Goal: Task Accomplishment & Management: Understand process/instructions

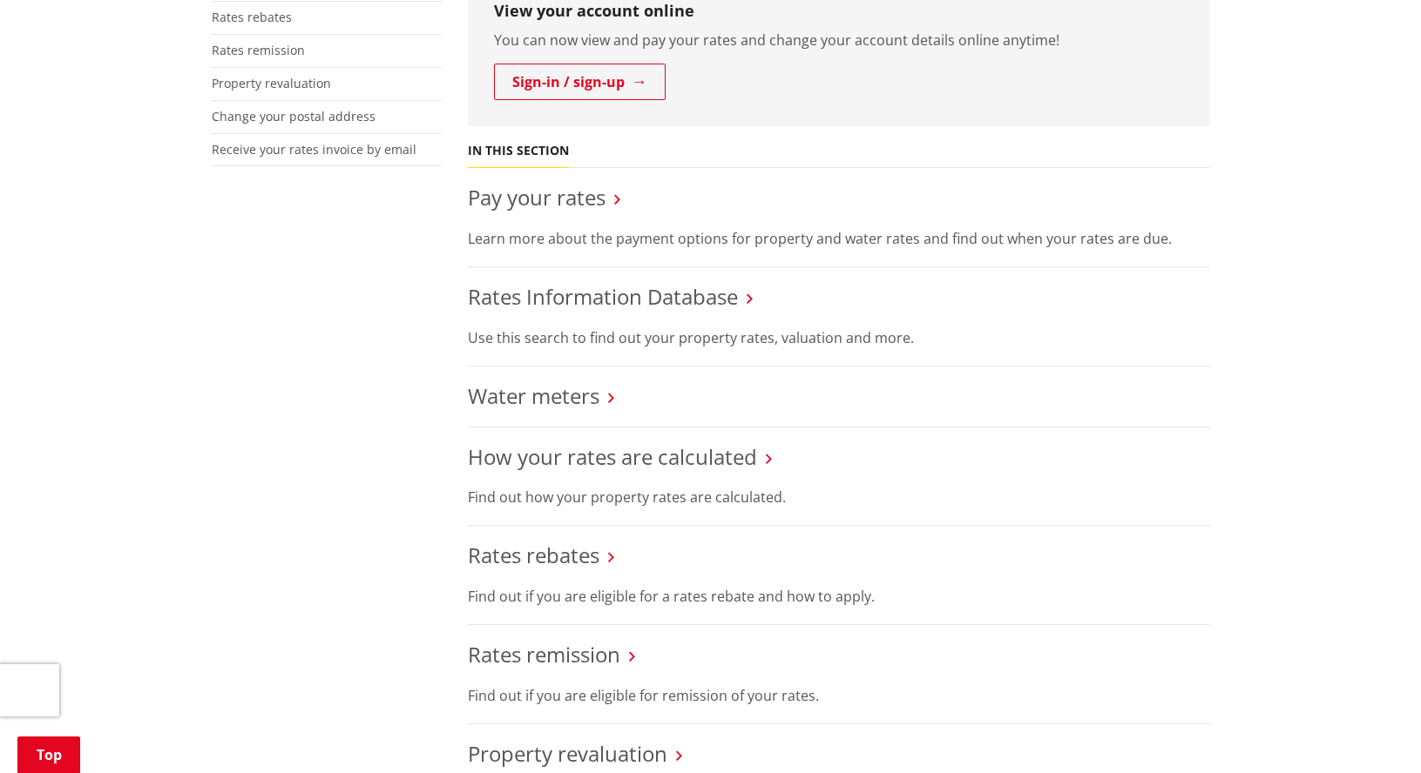
scroll to position [523, 0]
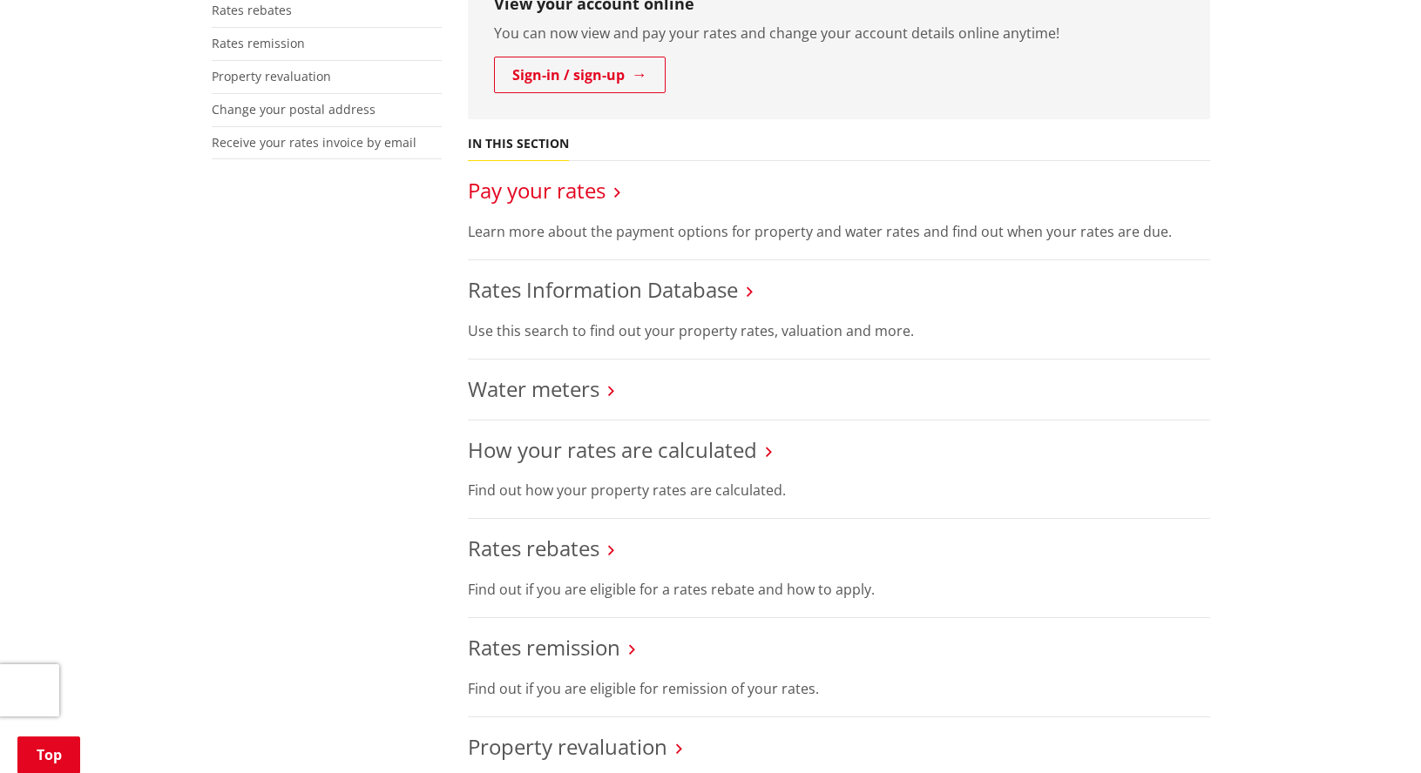
click at [573, 195] on link "Pay your rates" at bounding box center [537, 190] width 138 height 29
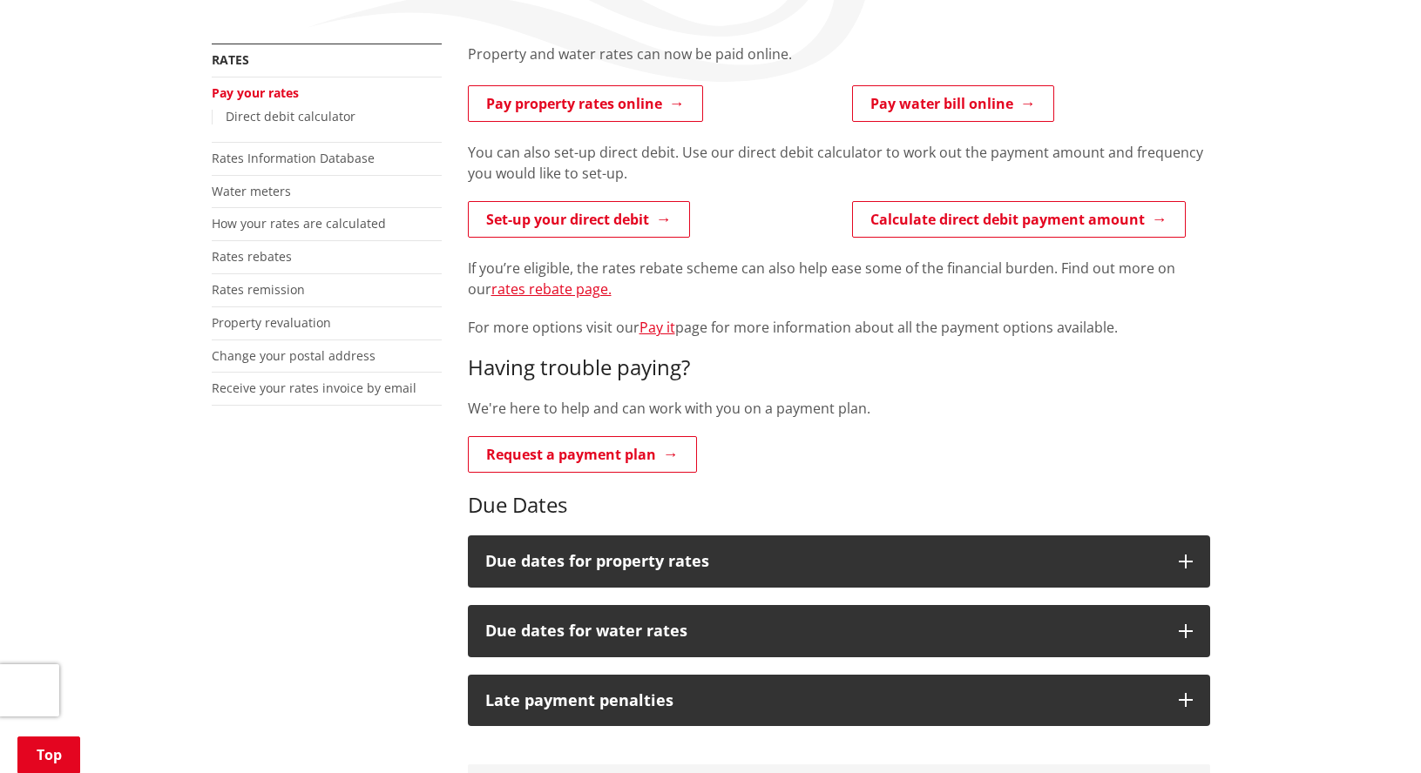
scroll to position [348, 0]
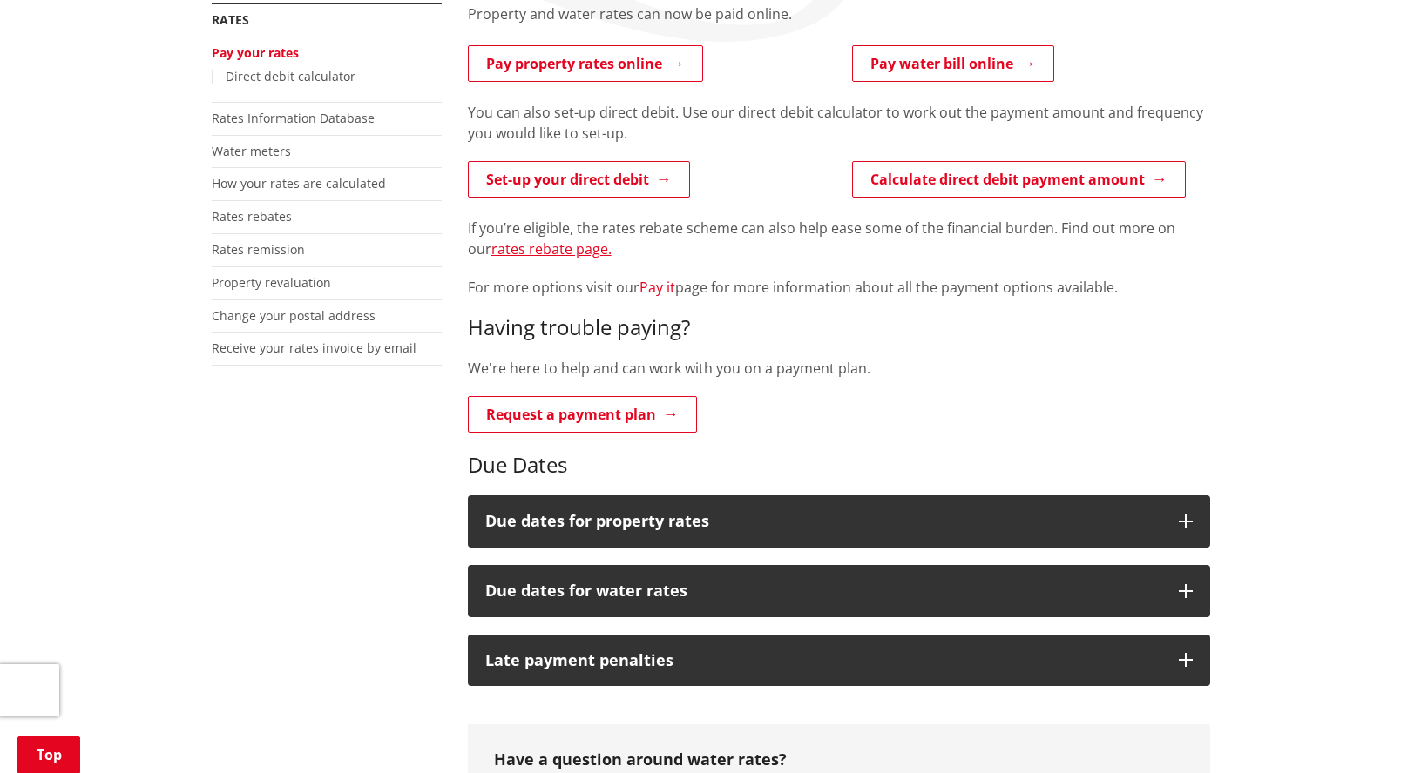
click at [660, 291] on link "Pay it" at bounding box center [657, 287] width 36 height 19
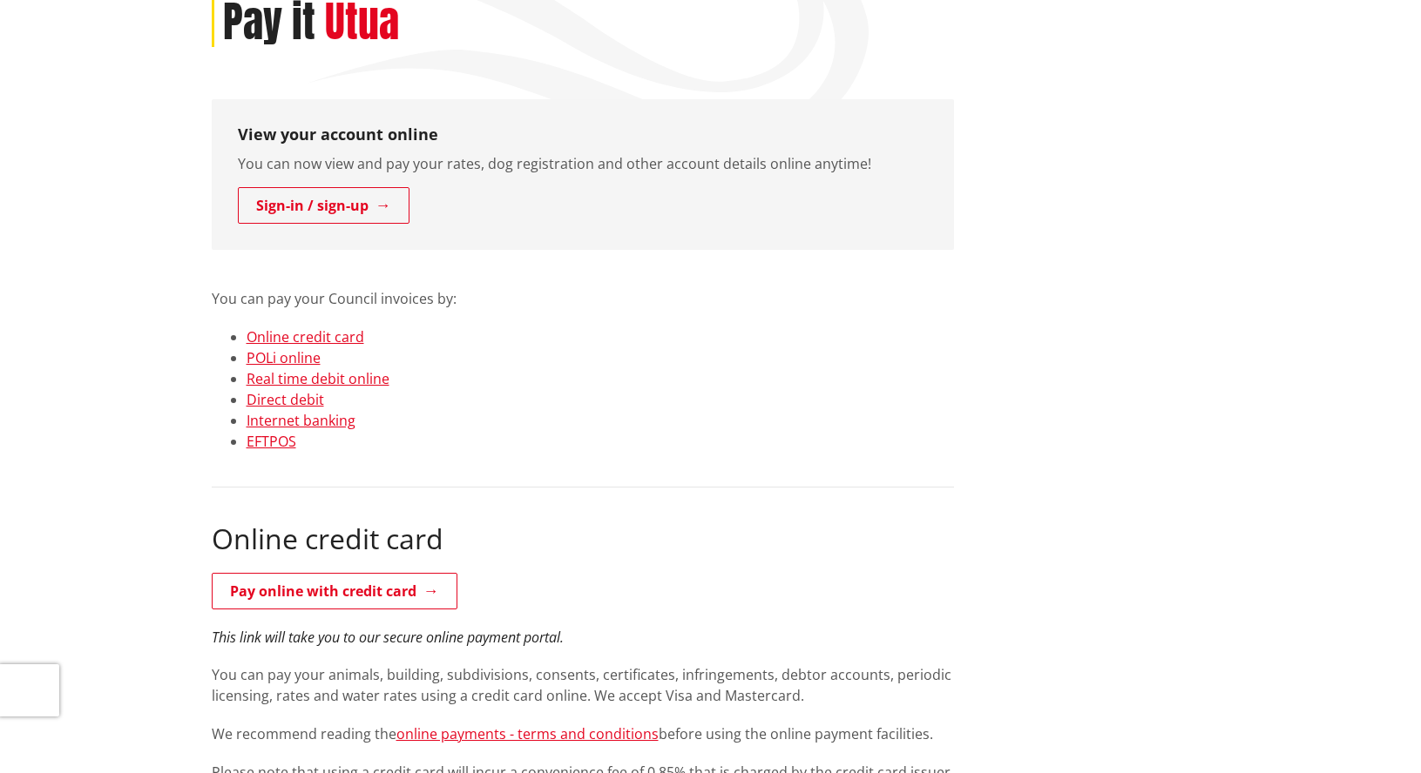
scroll to position [261, 0]
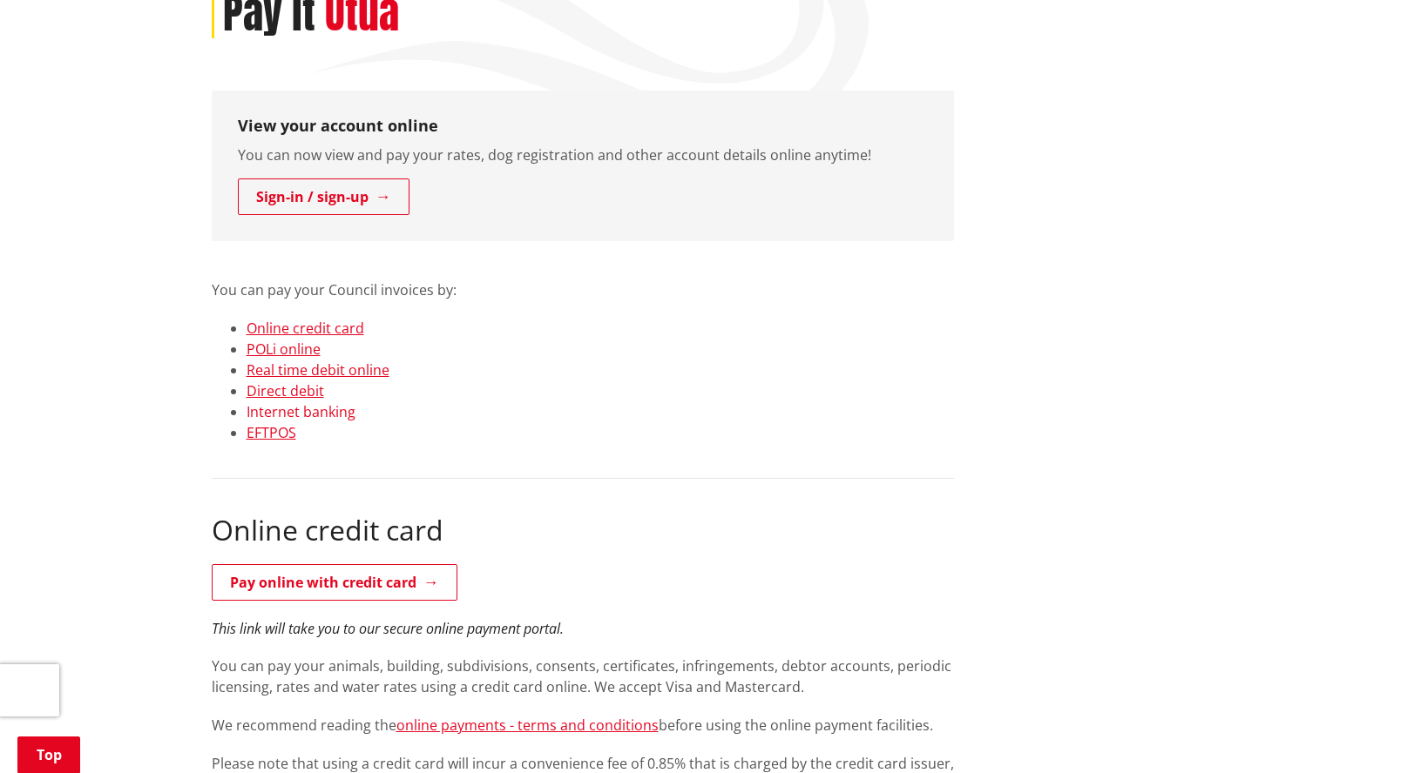
click at [289, 416] on link "Internet banking" at bounding box center [300, 411] width 109 height 19
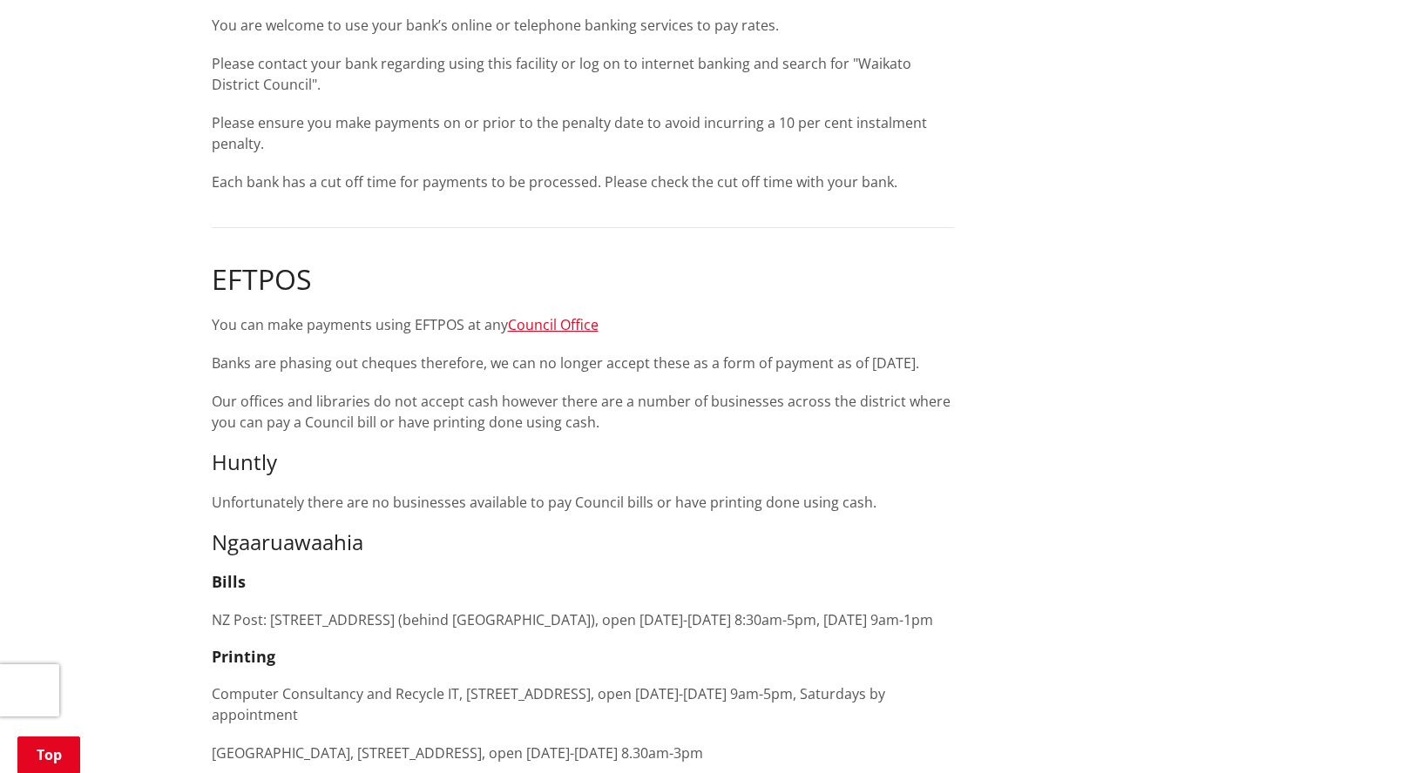
scroll to position [2587, 0]
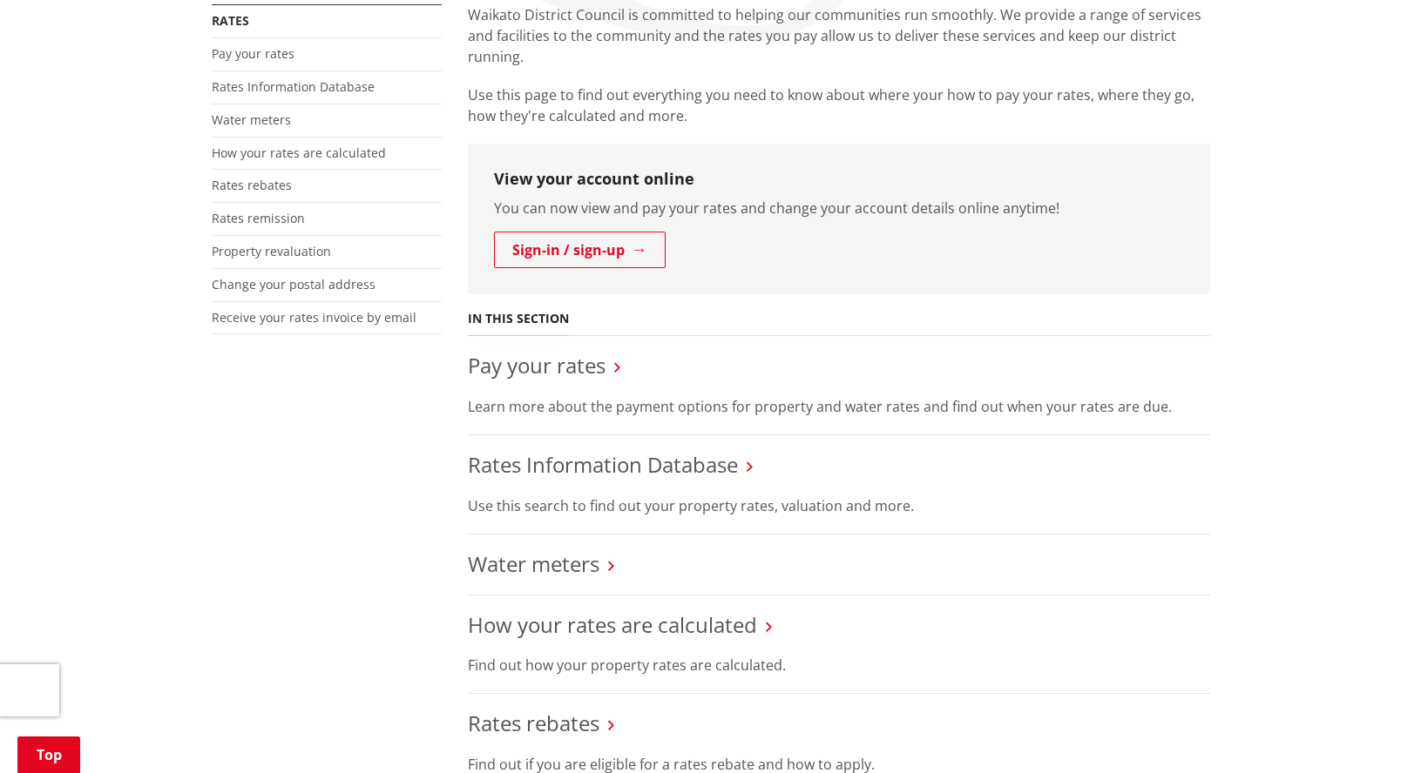
scroll to position [348, 0]
click at [535, 368] on link "Pay your rates" at bounding box center [537, 364] width 138 height 29
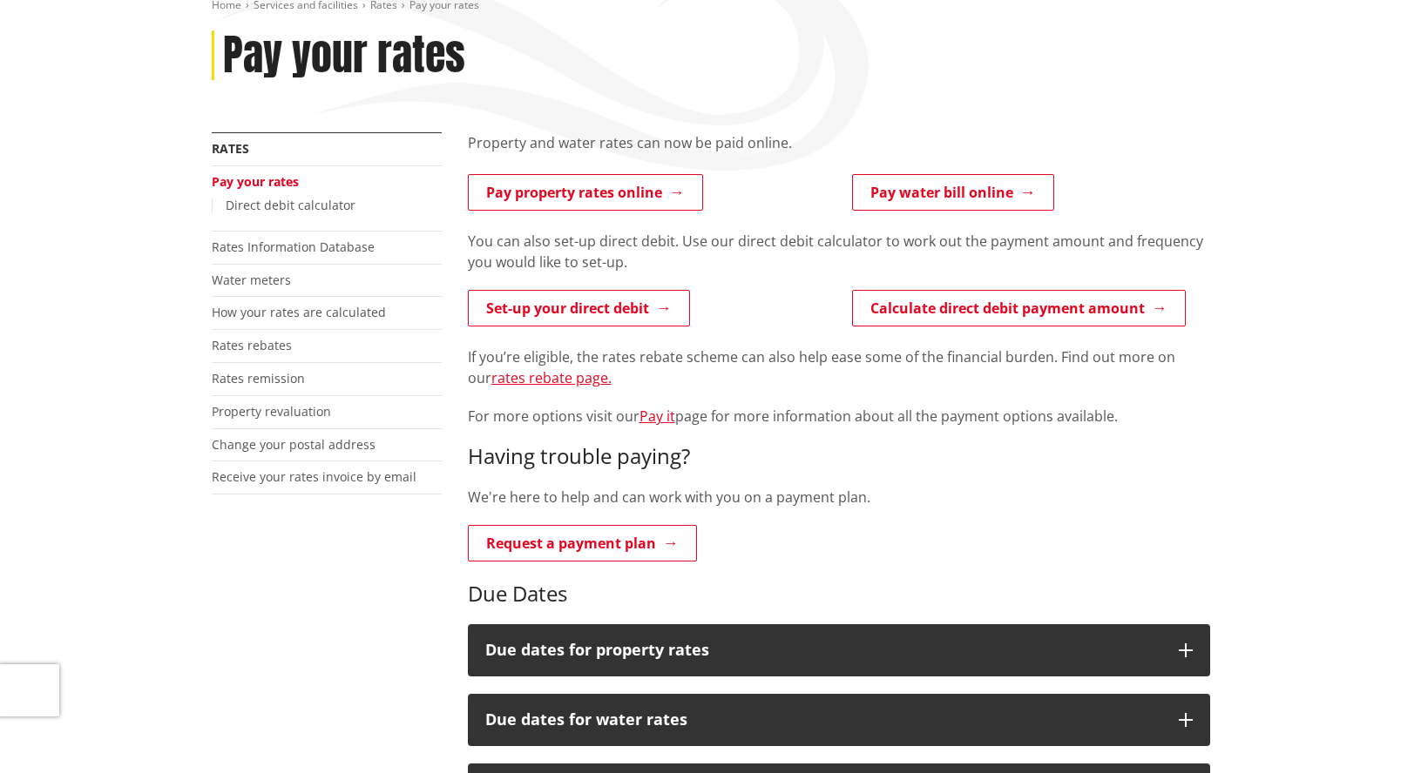
scroll to position [261, 0]
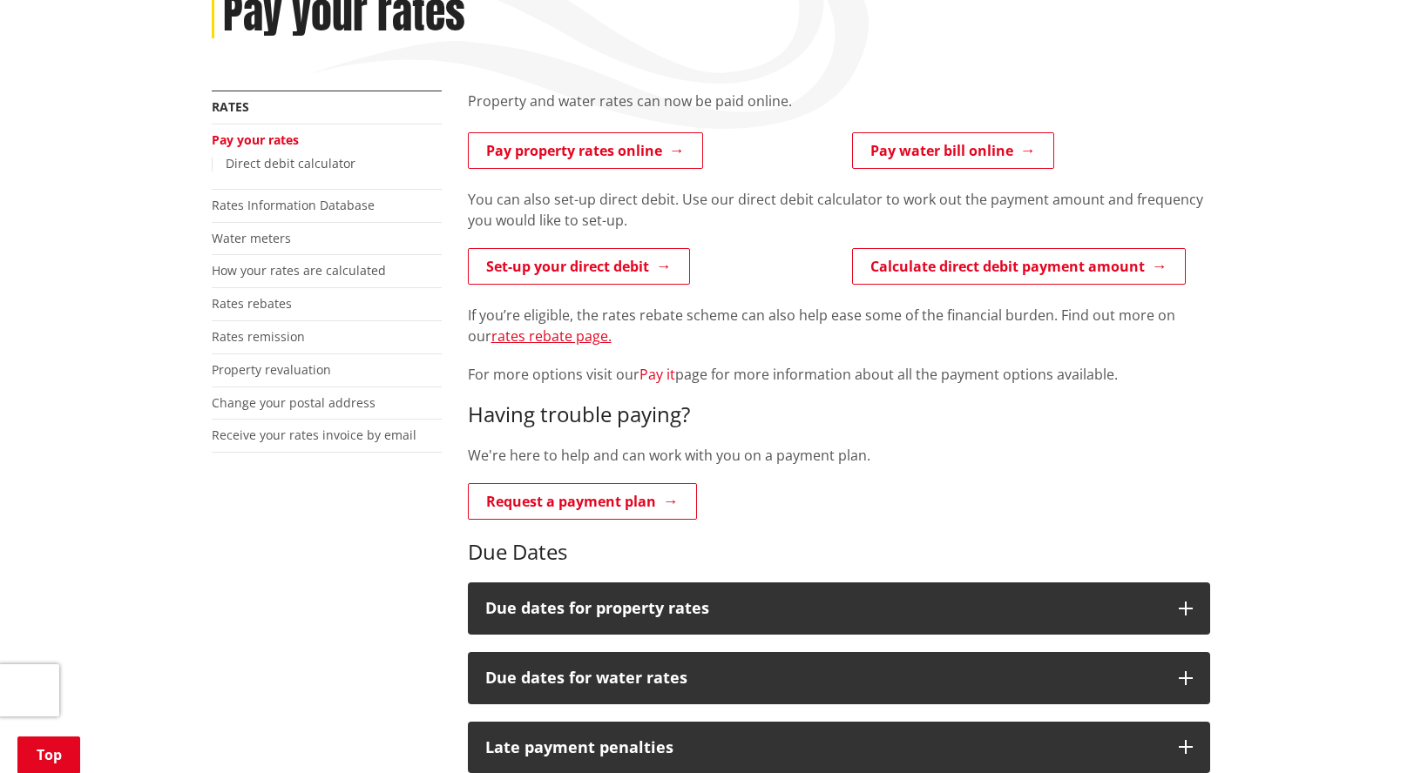
click at [658, 379] on link "Pay it" at bounding box center [657, 374] width 36 height 19
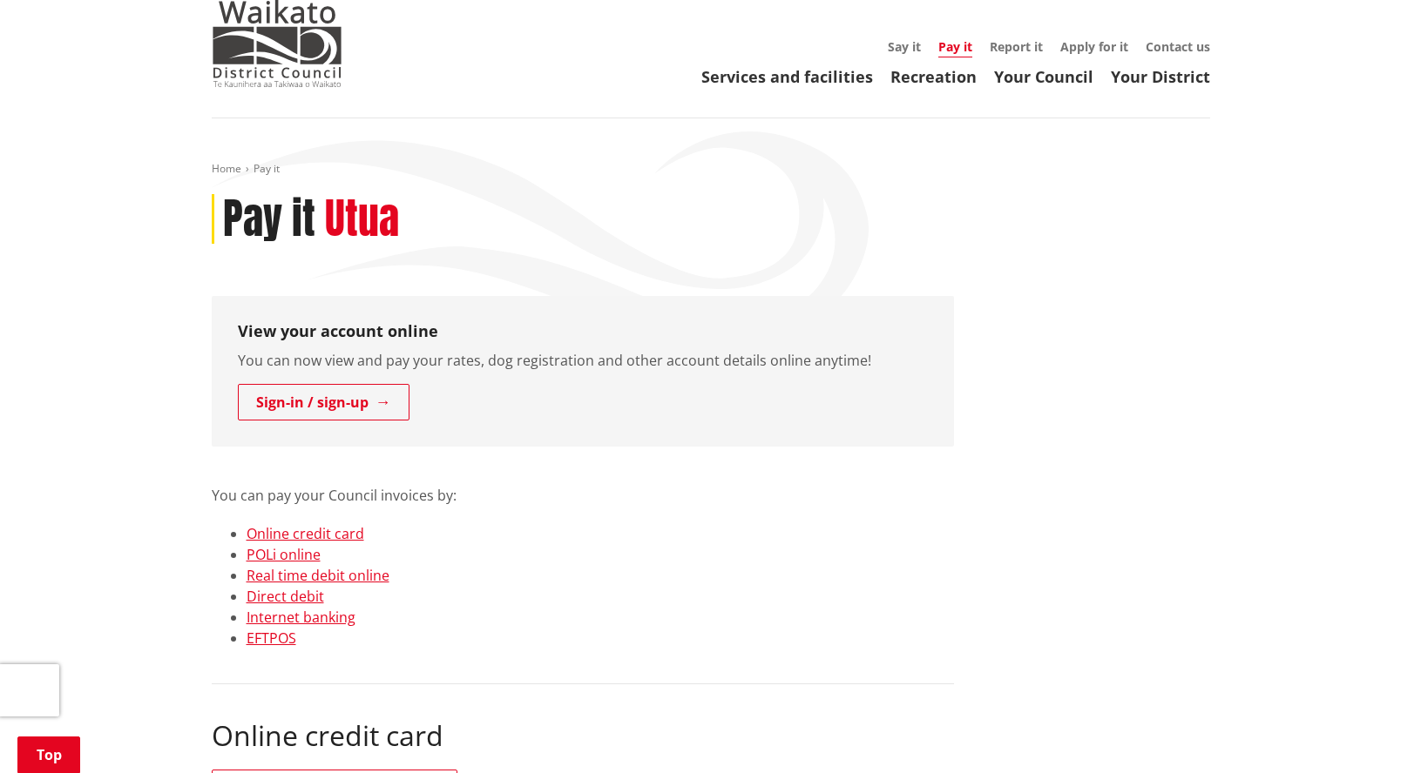
scroll to position [261, 0]
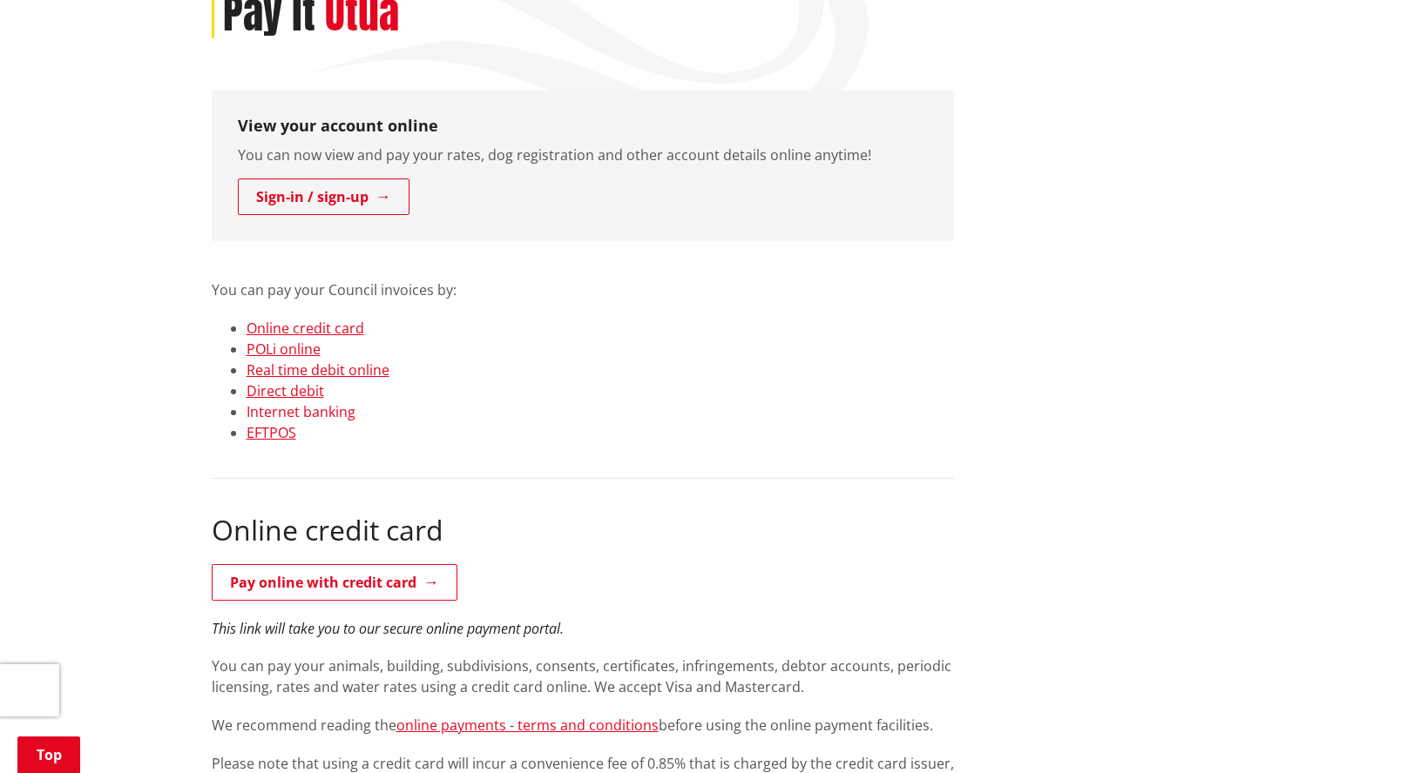
click at [315, 412] on link "Internet banking" at bounding box center [300, 411] width 109 height 19
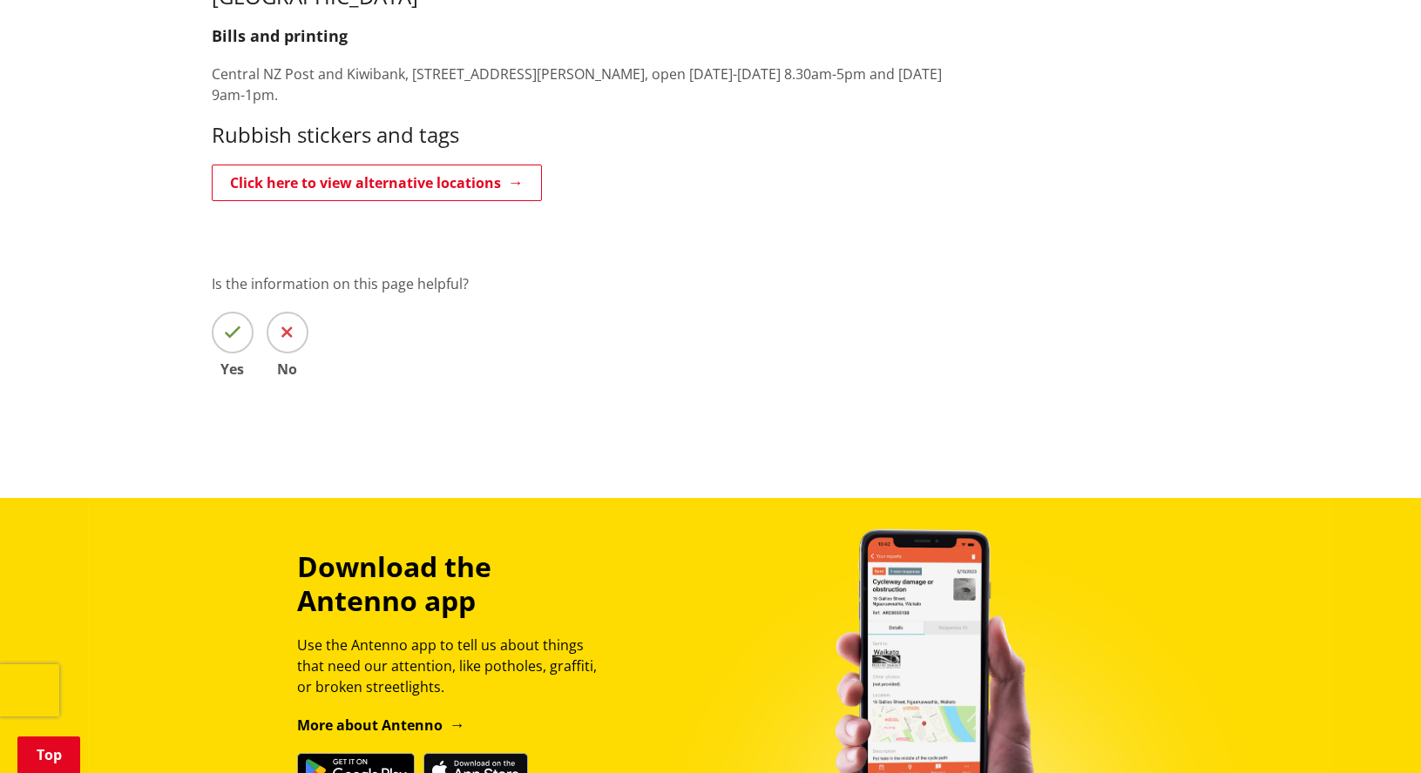
scroll to position [3806, 0]
